Goal: Task Accomplishment & Management: Manage account settings

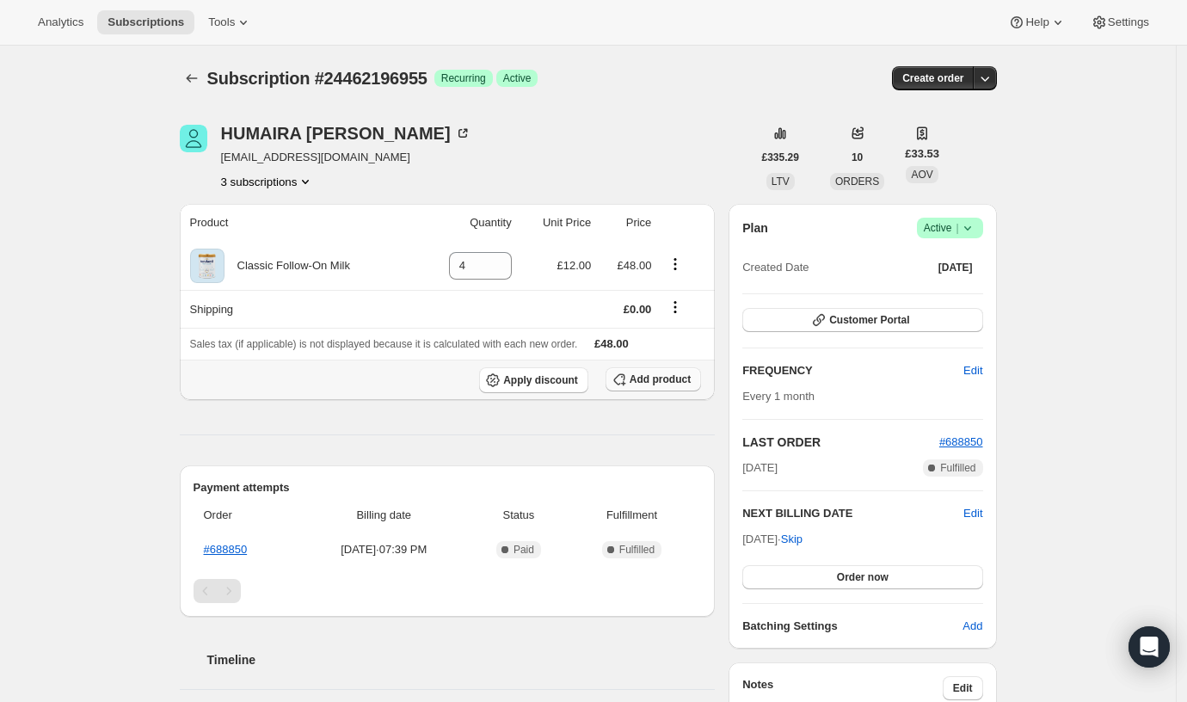
click at [659, 375] on span "Add product" at bounding box center [660, 380] width 61 height 14
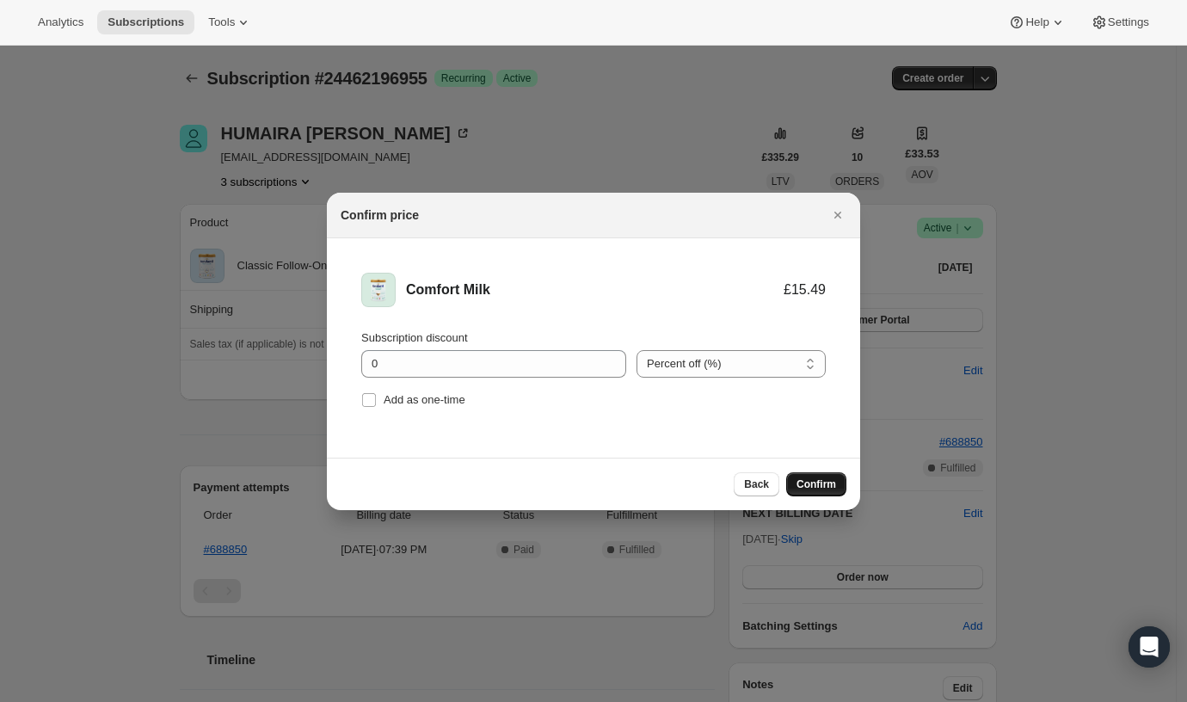
click at [805, 484] on span "Confirm" at bounding box center [817, 485] width 40 height 14
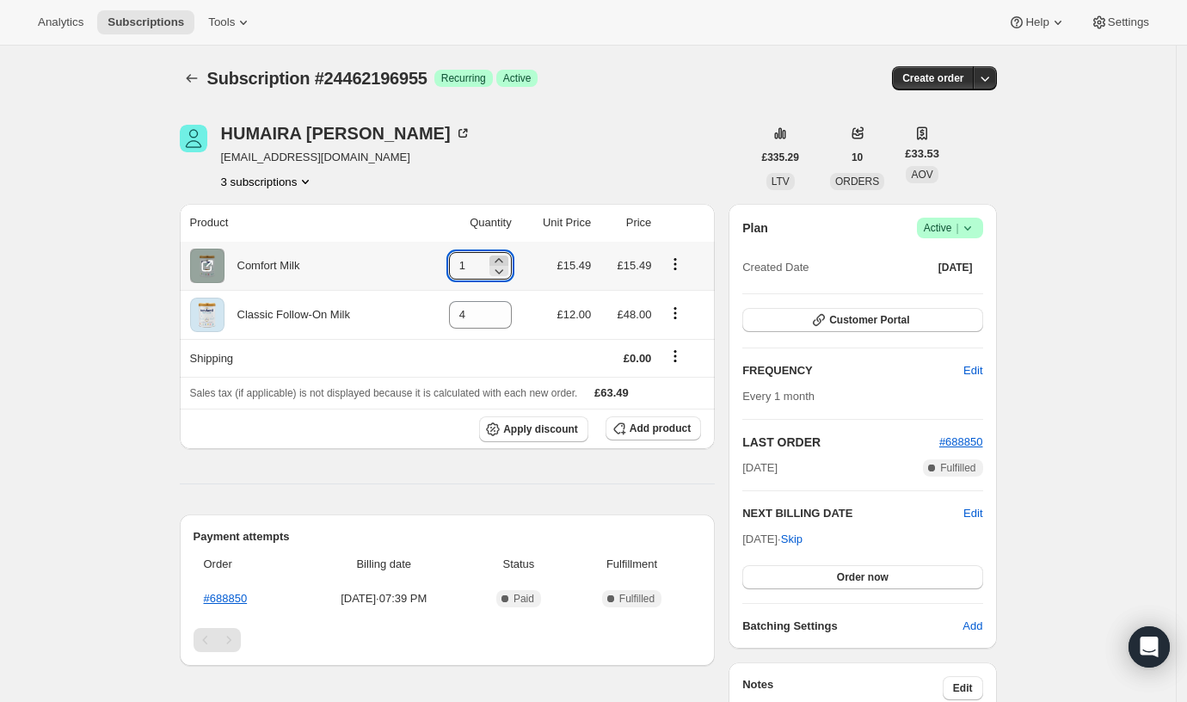
click at [504, 256] on icon at bounding box center [498, 260] width 17 height 17
click at [505, 272] on icon at bounding box center [498, 270] width 17 height 17
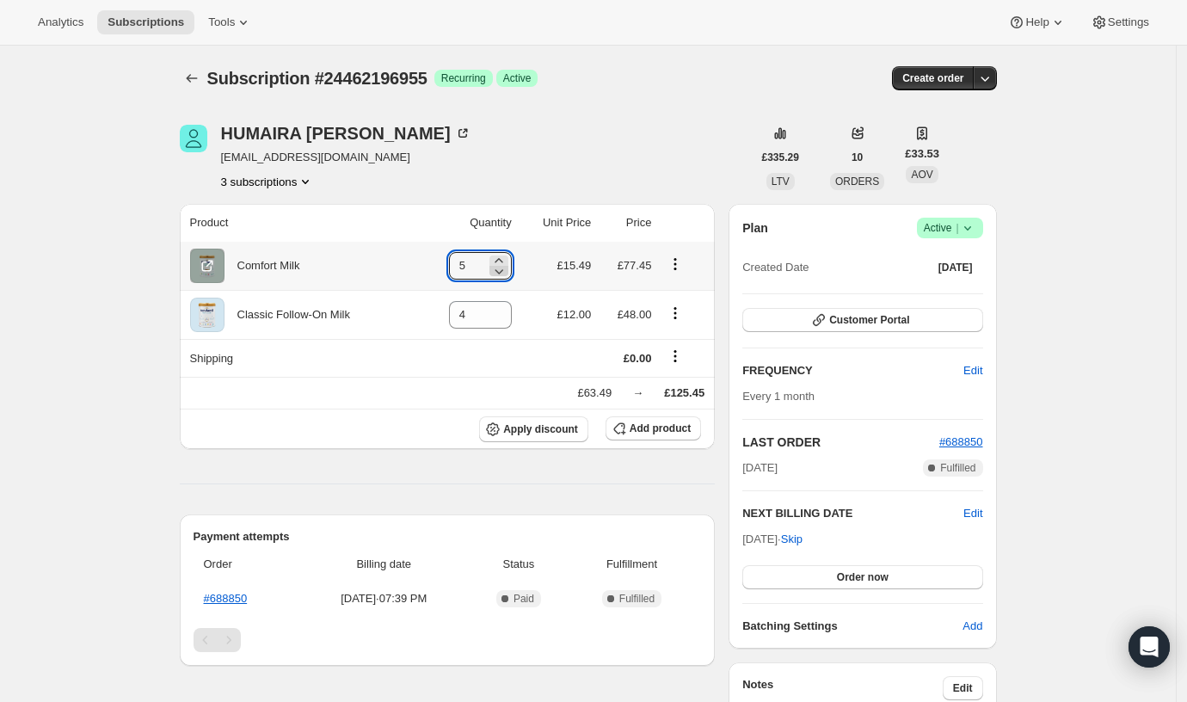
type input "4"
click at [503, 318] on icon at bounding box center [498, 319] width 17 height 17
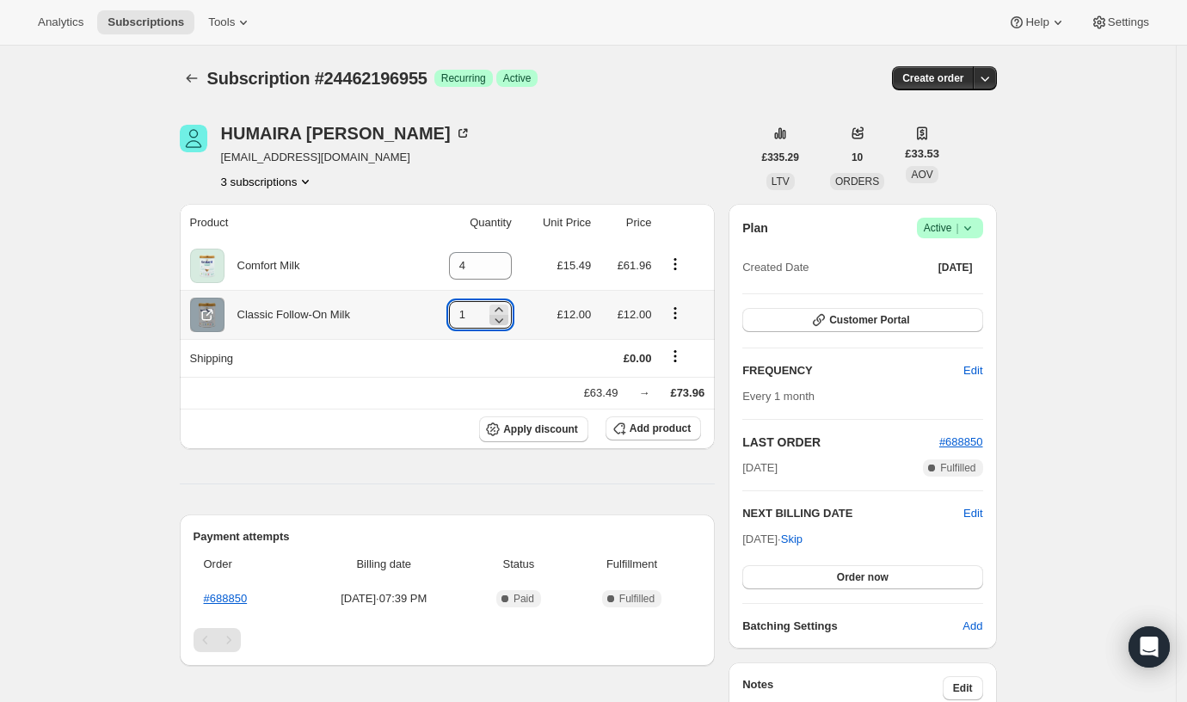
type input "0"
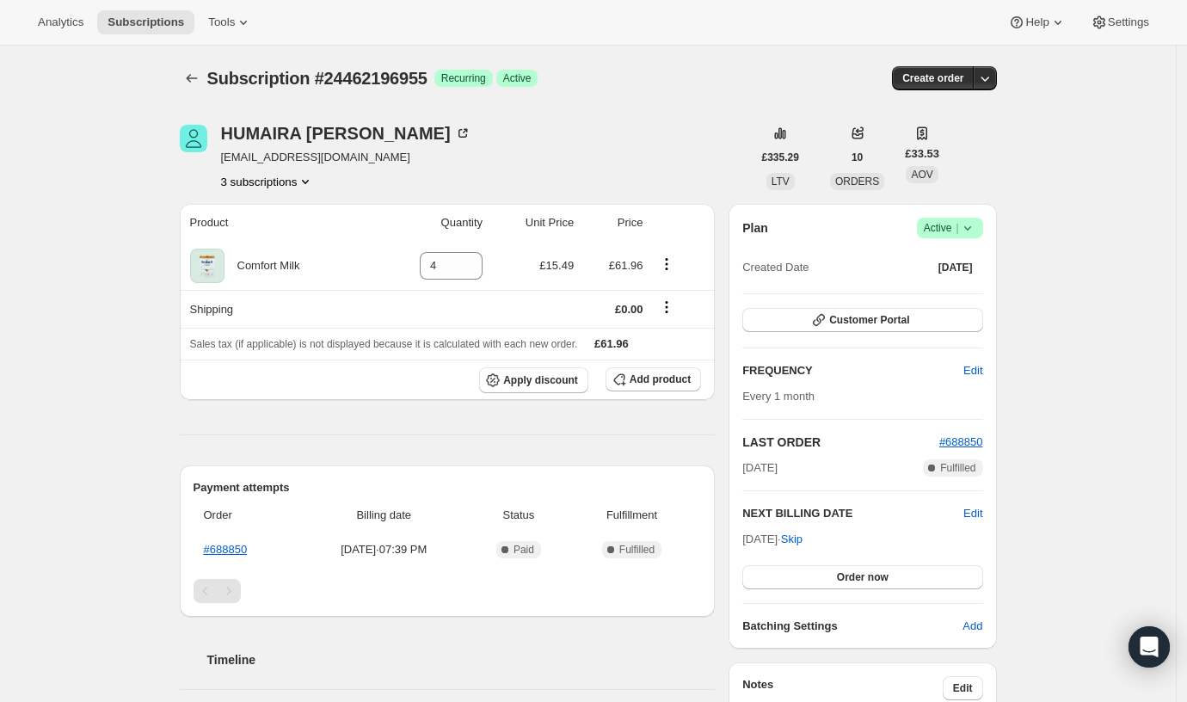
click at [283, 182] on button "3 subscriptions" at bounding box center [268, 181] width 94 height 17
click at [264, 249] on span "20000997595" at bounding box center [245, 243] width 69 height 13
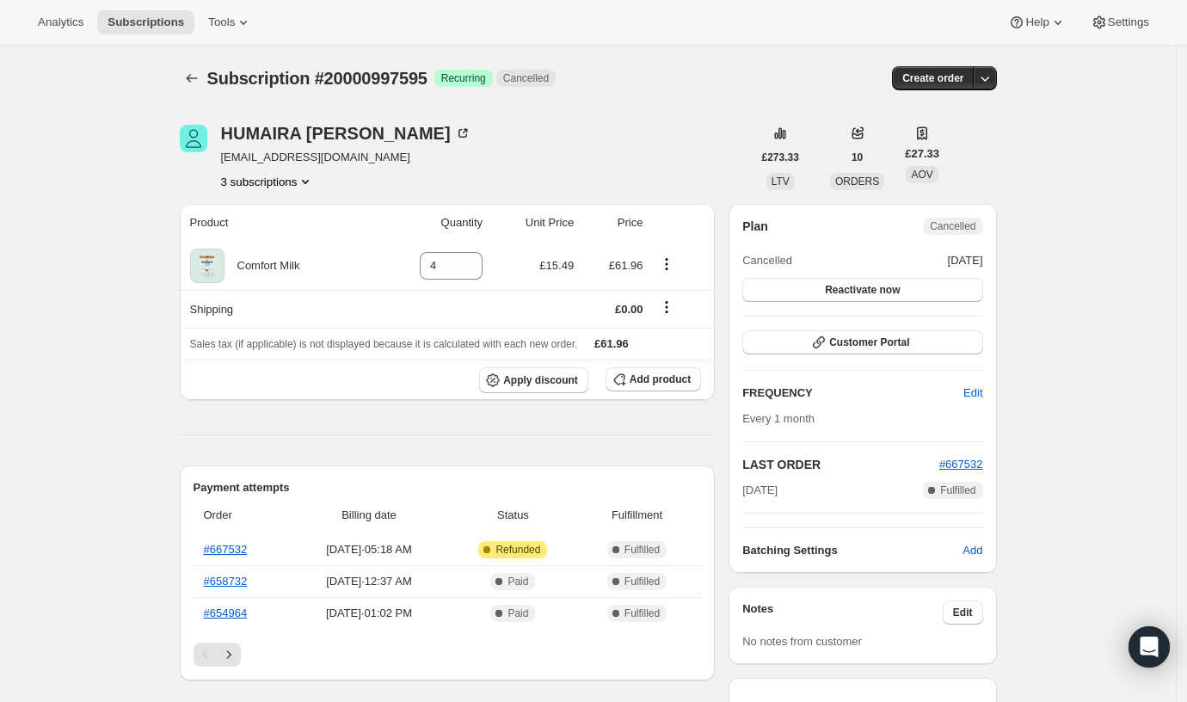
click at [287, 180] on button "3 subscriptions" at bounding box center [268, 181] width 94 height 17
click at [274, 216] on span "16563634395" at bounding box center [244, 213] width 69 height 13
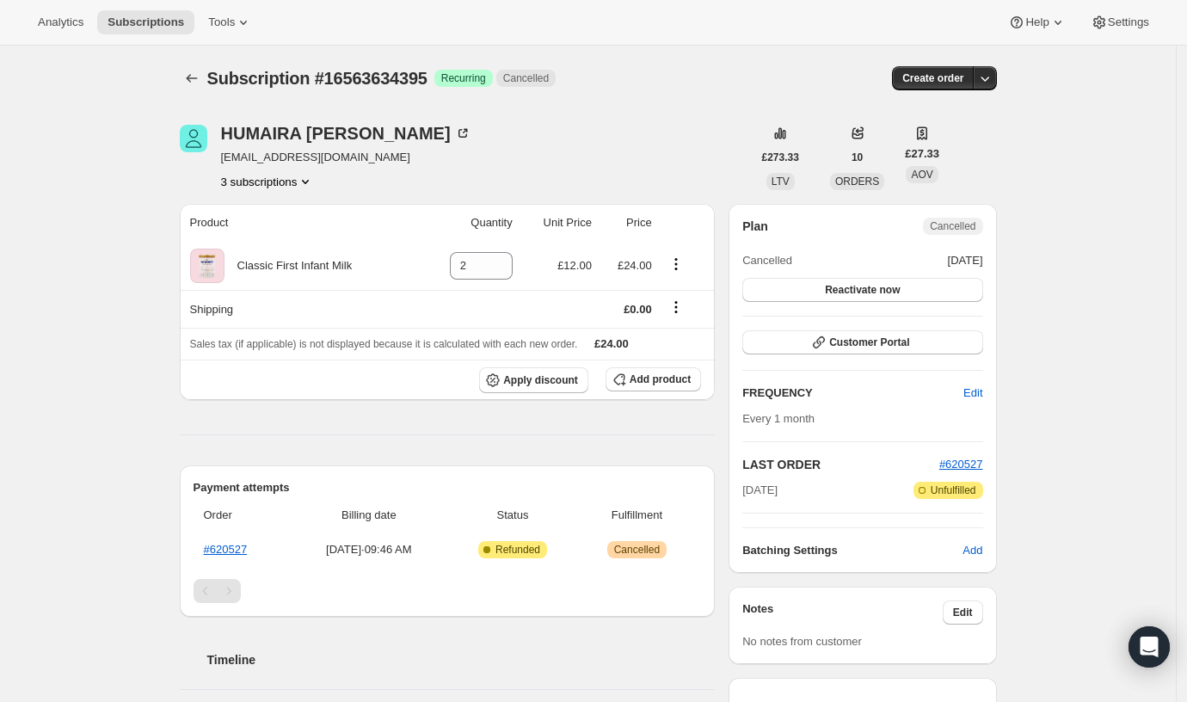
click at [267, 175] on button "3 subscriptions" at bounding box center [268, 181] width 94 height 17
click at [249, 264] on span "24462196955" at bounding box center [271, 272] width 120 height 17
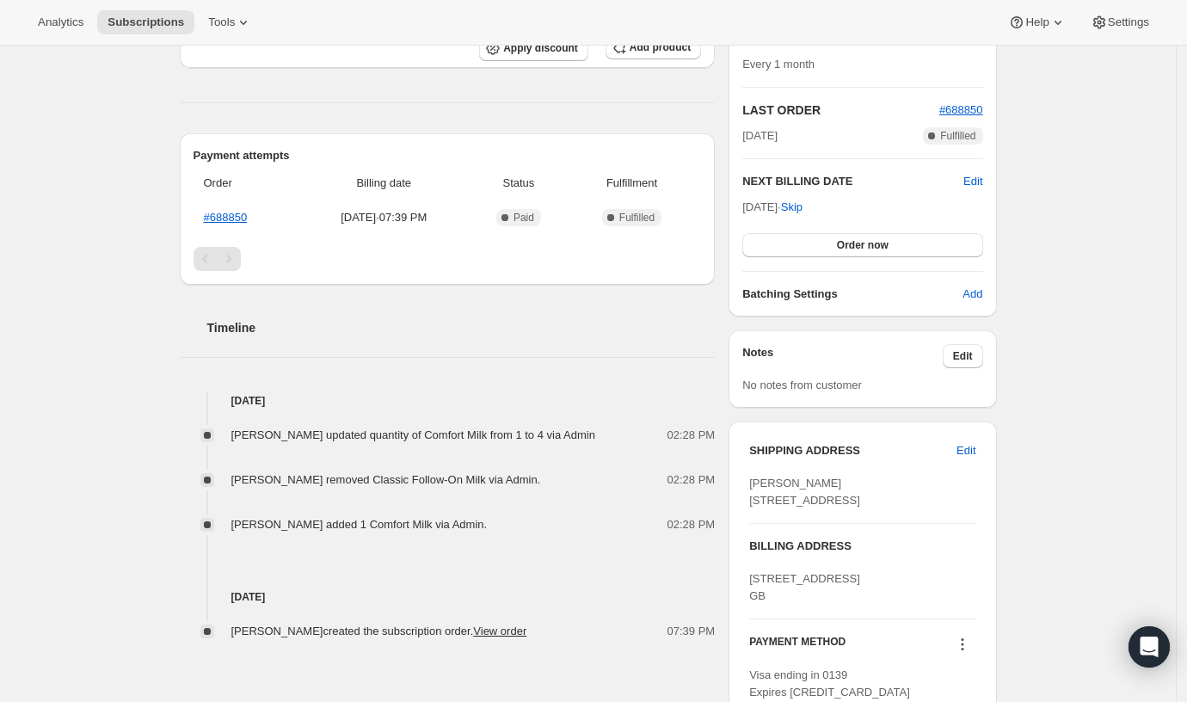
scroll to position [338, 0]
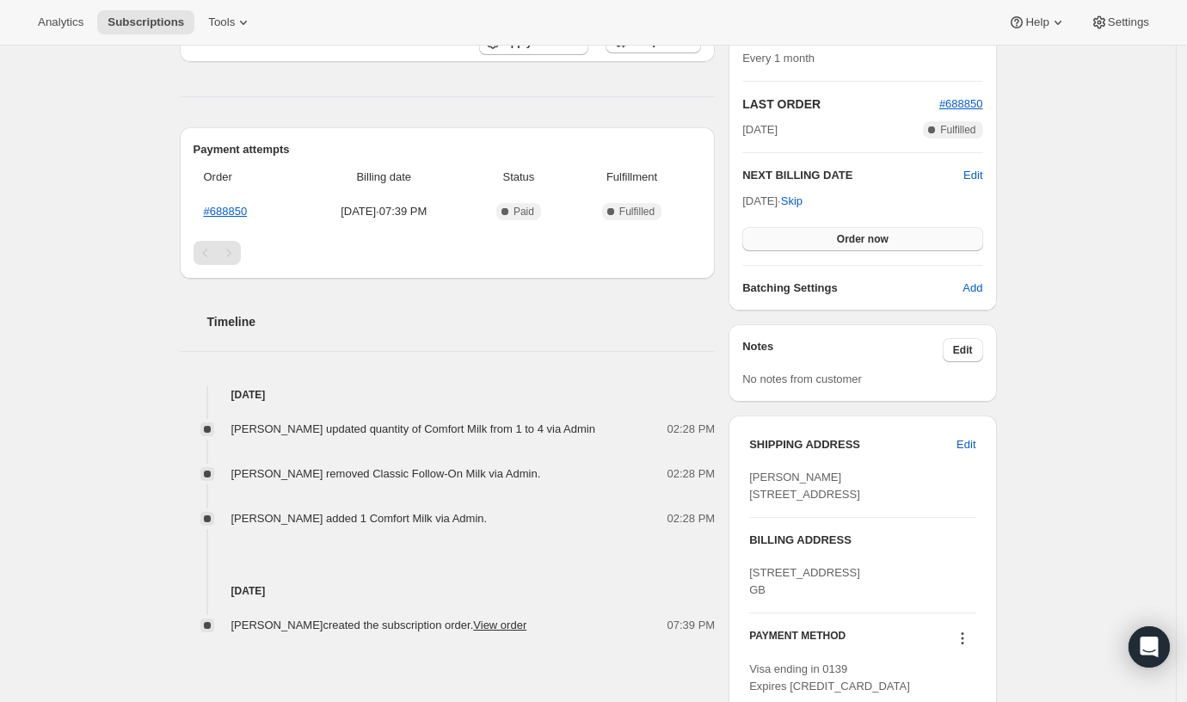
click at [849, 246] on button "Order now" at bounding box center [863, 239] width 240 height 24
click at [834, 239] on span "Click to confirm" at bounding box center [862, 239] width 78 height 14
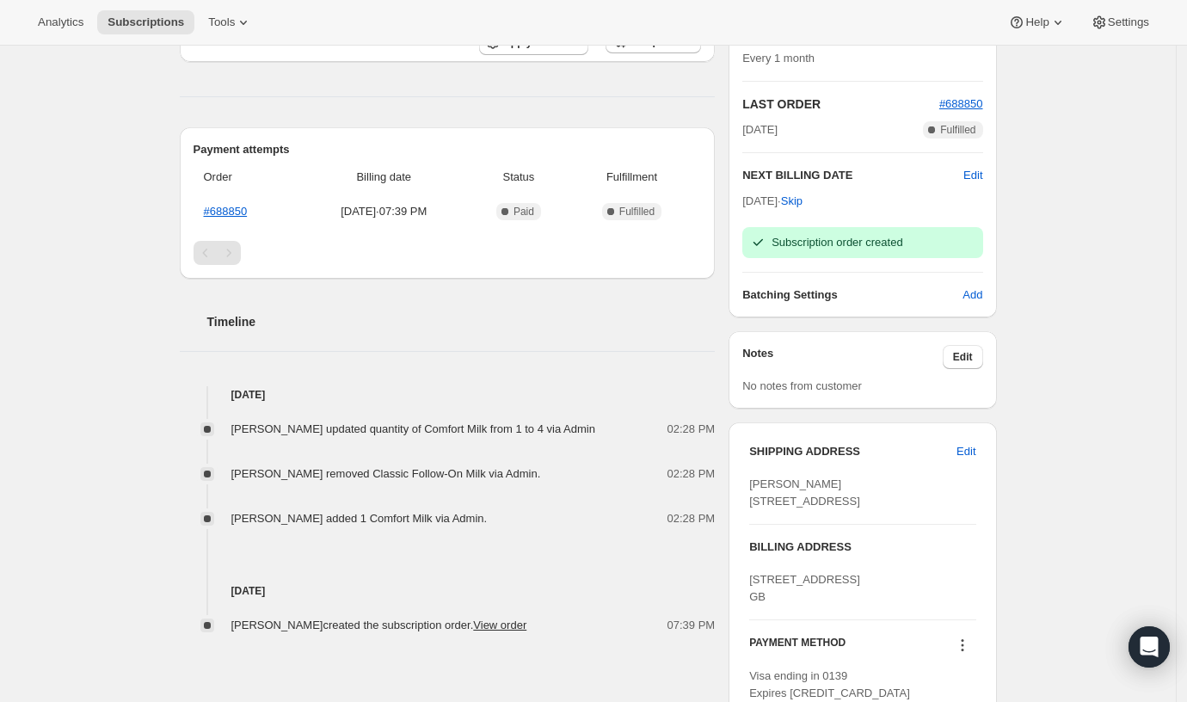
scroll to position [414, 0]
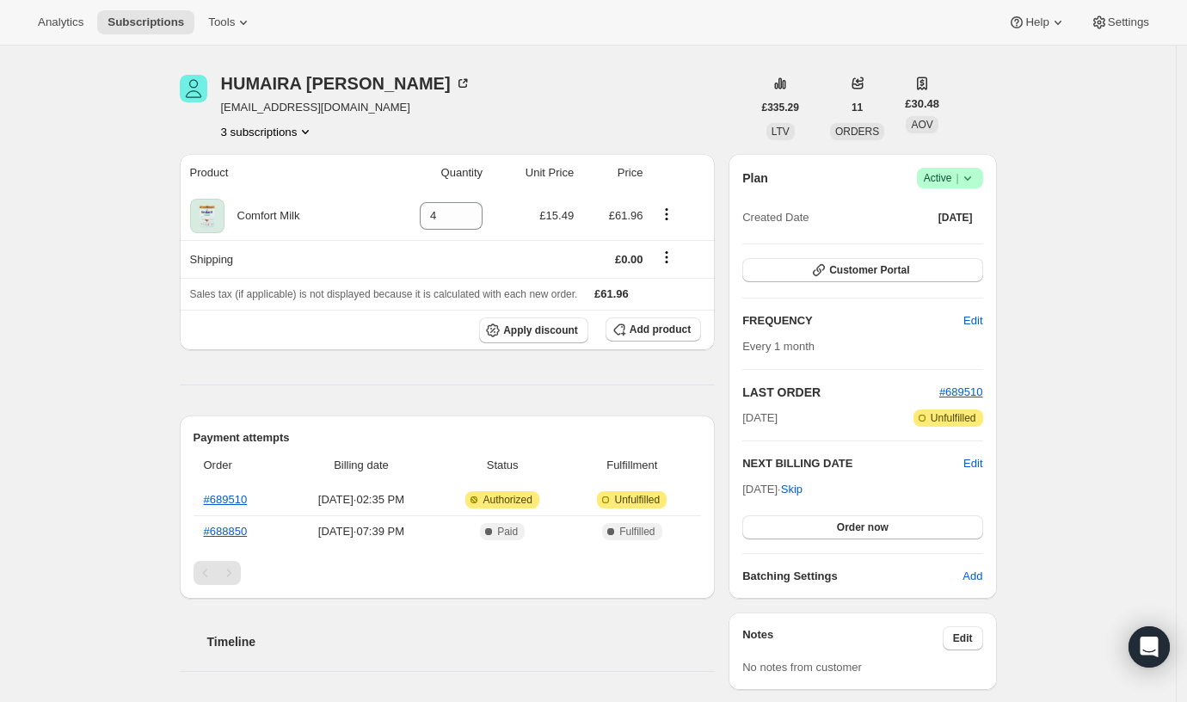
scroll to position [23, 0]
